Goal: Transaction & Acquisition: Subscribe to service/newsletter

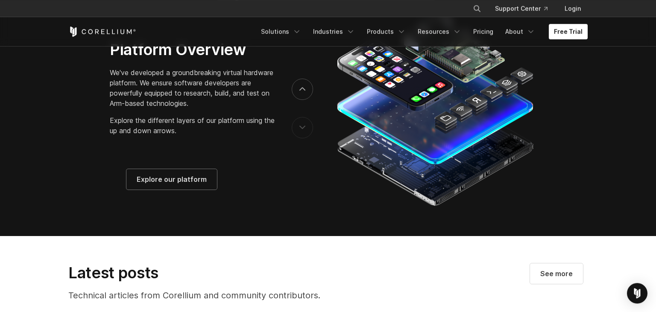
scroll to position [1371, 0]
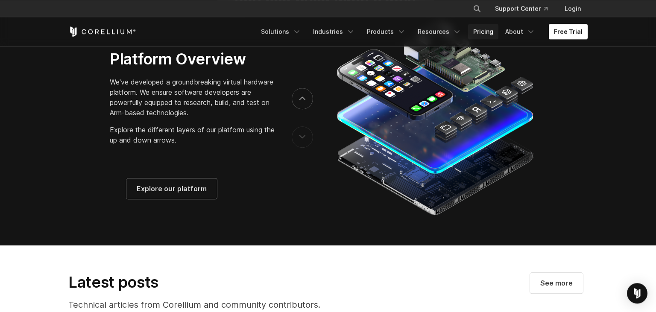
click at [485, 37] on link "Pricing" at bounding box center [483, 31] width 30 height 15
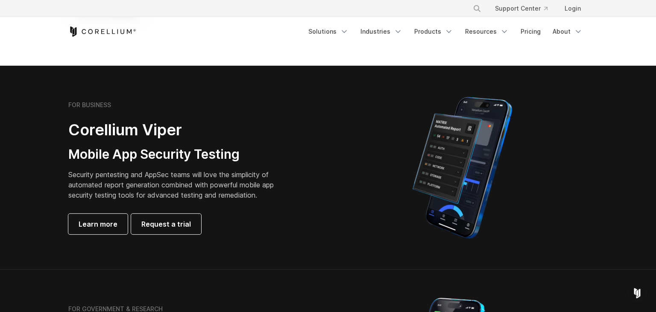
scroll to position [154, 0]
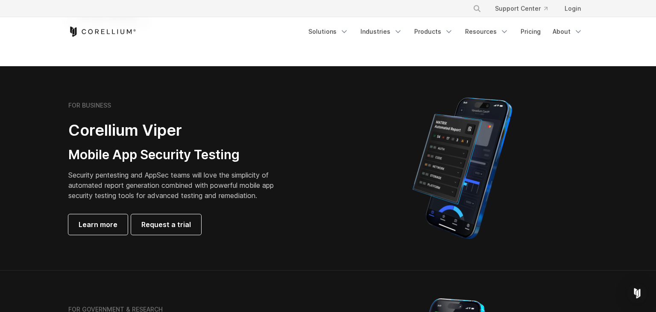
click at [81, 132] on h2 "Corellium Viper" at bounding box center [177, 130] width 219 height 19
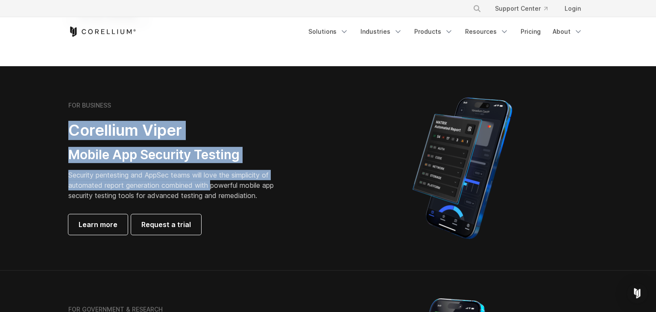
drag, startPoint x: 81, startPoint y: 132, endPoint x: 201, endPoint y: 180, distance: 129.8
click at [201, 180] on div "FOR BUSINESS Corellium Viper Mobile App Security Testing Security pentesting an…" at bounding box center [187, 168] width 239 height 133
click at [201, 180] on p "Security pentesting and AppSec teams will love the simplicity of automated repo…" at bounding box center [177, 185] width 219 height 31
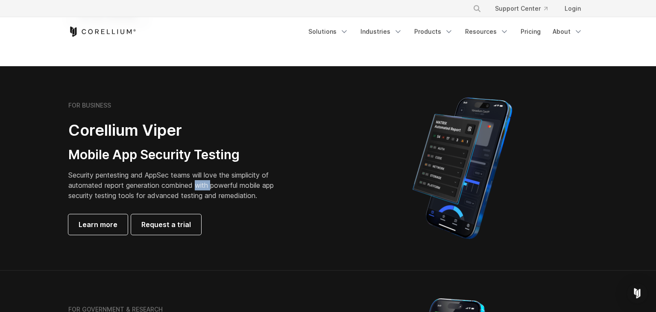
click at [201, 180] on p "Security pentesting and AppSec teams will love the simplicity of automated repo…" at bounding box center [177, 185] width 219 height 31
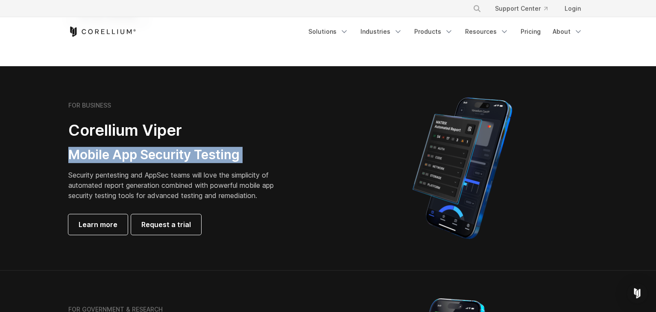
drag, startPoint x: 201, startPoint y: 180, endPoint x: 182, endPoint y: 147, distance: 38.7
click at [182, 147] on div "FOR BUSINESS Corellium Viper Mobile App Security Testing Security pentesting an…" at bounding box center [187, 168] width 239 height 133
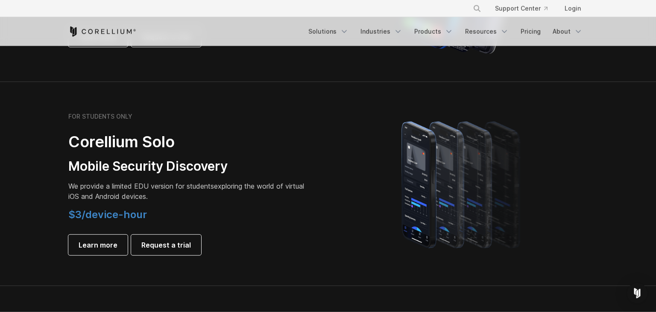
scroll to position [550, 0]
